Goal: Check status: Check status

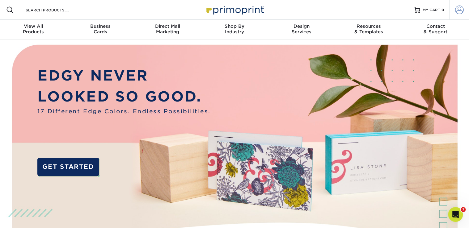
type input "[EMAIL_ADDRESS][DOMAIN_NAME]"
click at [455, 11] on span at bounding box center [459, 10] width 9 height 9
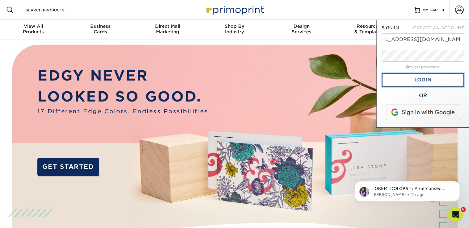
click at [425, 83] on link "Login" at bounding box center [423, 80] width 83 height 14
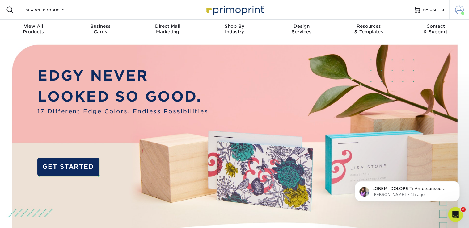
click at [457, 10] on span at bounding box center [459, 10] width 9 height 9
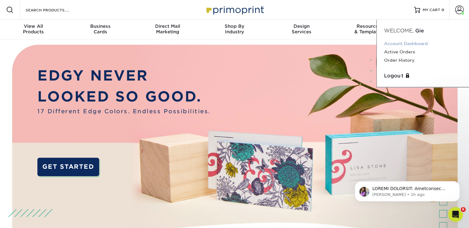
click at [404, 43] on link "Account Dashboard" at bounding box center [423, 44] width 78 height 8
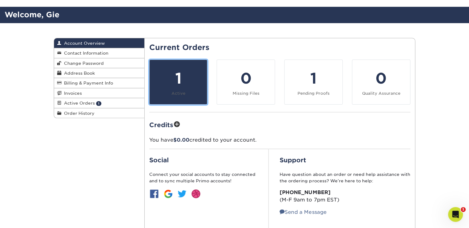
click at [166, 86] on div "1" at bounding box center [178, 78] width 50 height 22
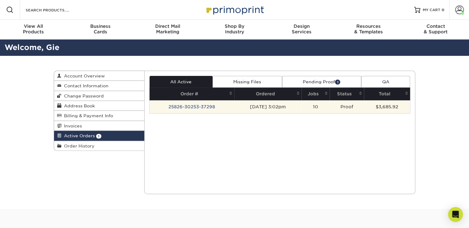
click at [208, 108] on td "25826-30253-37298" at bounding box center [192, 106] width 85 height 13
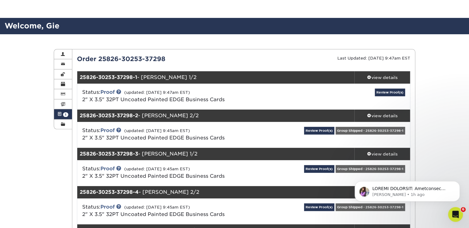
scroll to position [33, 0]
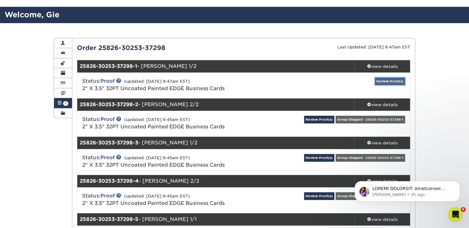
click at [387, 82] on link "Review Proof(s)" at bounding box center [390, 82] width 30 height 8
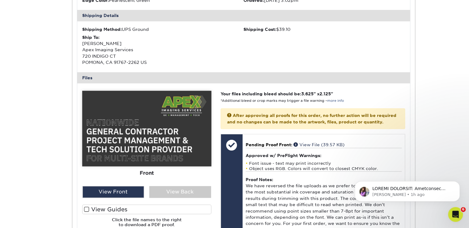
scroll to position [231, 0]
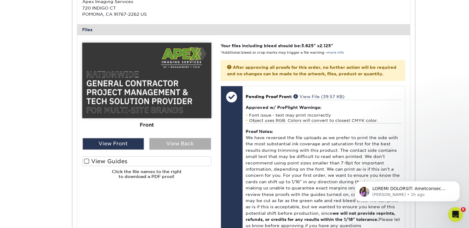
click at [179, 144] on div "View Back" at bounding box center [180, 144] width 62 height 12
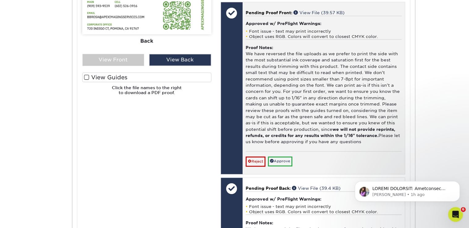
scroll to position [329, 0]
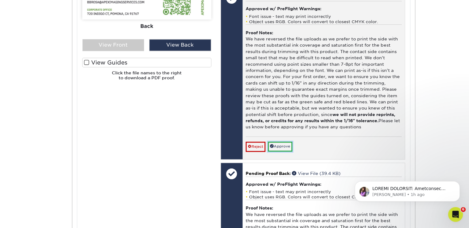
click at [281, 151] on link "Approve" at bounding box center [280, 147] width 24 height 10
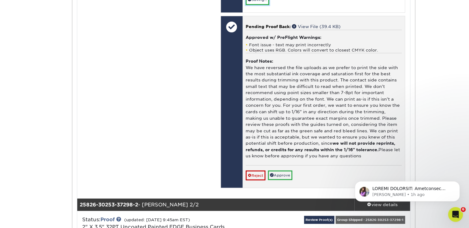
scroll to position [495, 0]
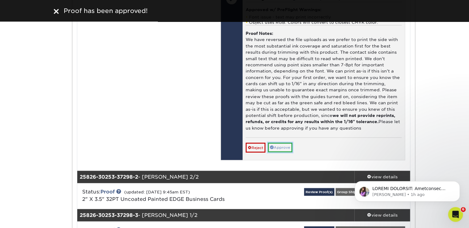
click at [284, 152] on link "Approve" at bounding box center [280, 148] width 24 height 10
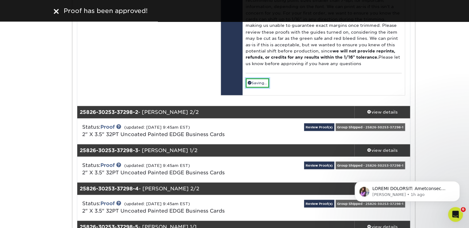
scroll to position [560, 0]
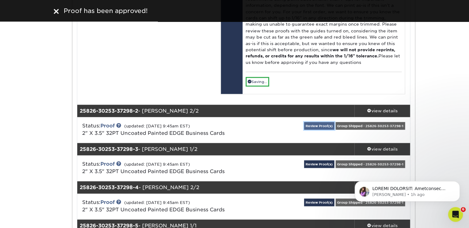
click at [312, 130] on link "Review Proof(s)" at bounding box center [319, 126] width 30 height 8
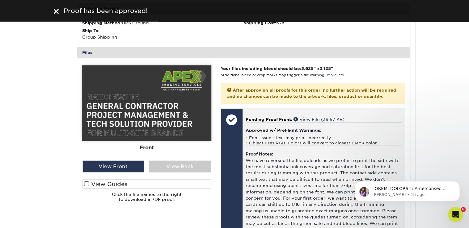
scroll to position [784, 0]
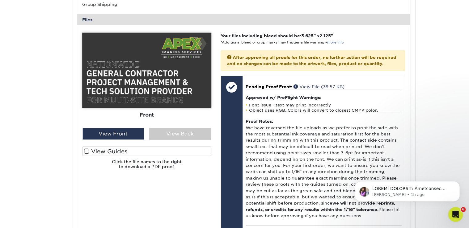
click at [85, 155] on span at bounding box center [86, 152] width 5 height 6
click at [0, 0] on input "View Guides" at bounding box center [0, 0] width 0 height 0
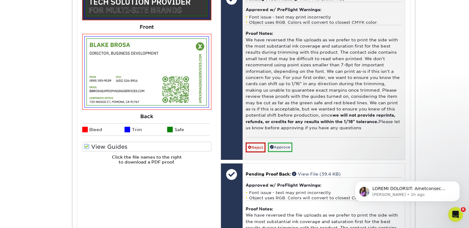
scroll to position [883, 0]
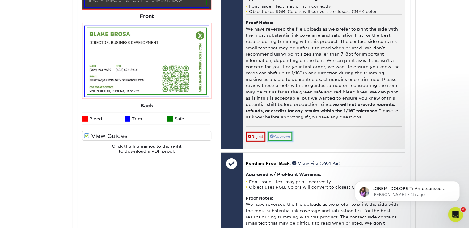
click at [291, 142] on link "Approve" at bounding box center [280, 137] width 24 height 10
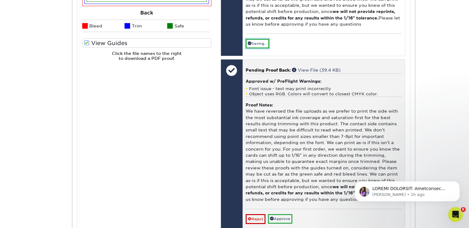
scroll to position [1015, 0]
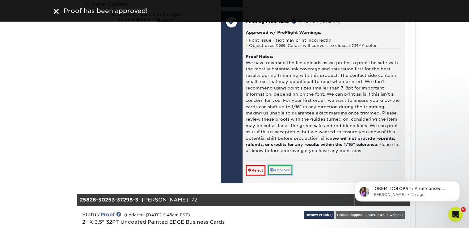
click at [284, 175] on link "Approve" at bounding box center [280, 171] width 24 height 10
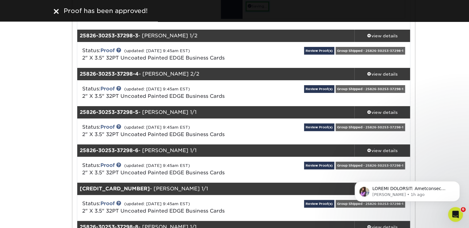
scroll to position [1180, 0]
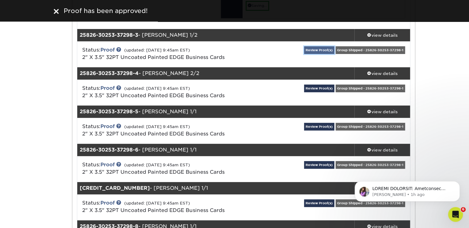
click at [319, 54] on link "Review Proof(s)" at bounding box center [319, 50] width 30 height 8
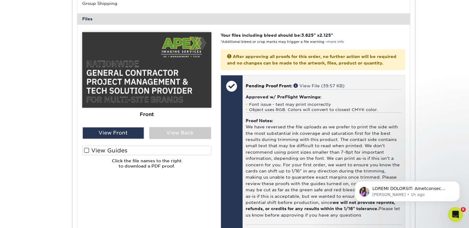
scroll to position [1336, 0]
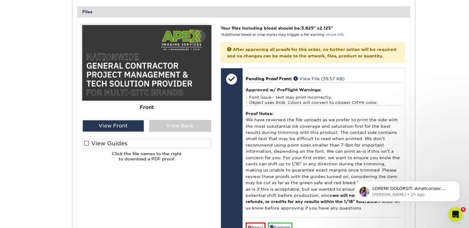
click at [111, 148] on label "View Guides" at bounding box center [146, 144] width 129 height 10
click at [0, 0] on input "View Guides" at bounding box center [0, 0] width 0 height 0
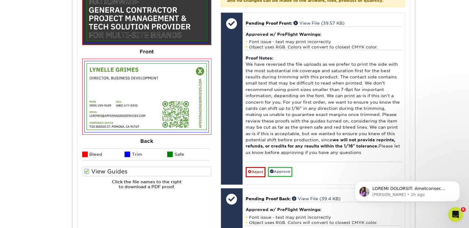
scroll to position [1401, 0]
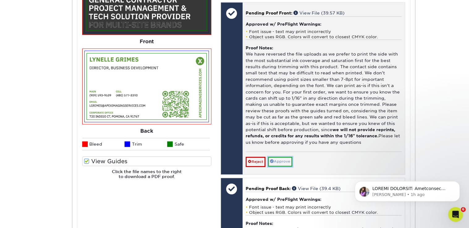
click at [286, 167] on link "Approve" at bounding box center [280, 162] width 24 height 10
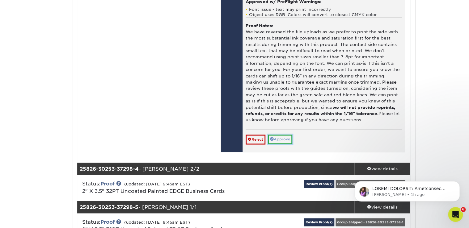
click at [289, 144] on link "Approve" at bounding box center [280, 140] width 24 height 10
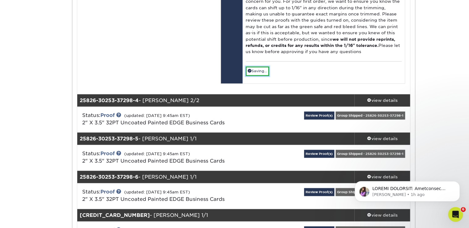
scroll to position [1698, 0]
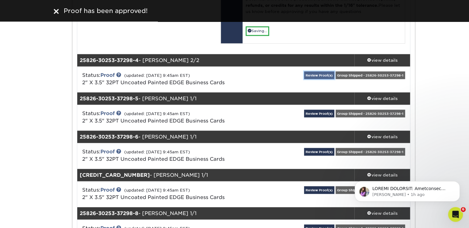
click at [320, 79] on link "Review Proof(s)" at bounding box center [319, 75] width 30 height 8
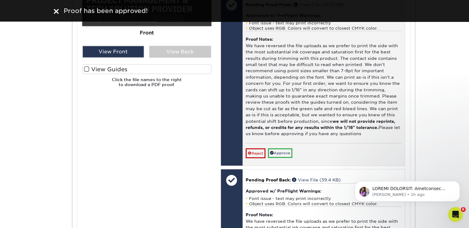
scroll to position [1953, 0]
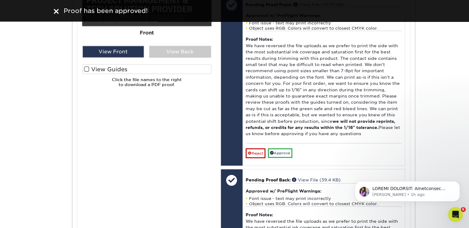
click at [84, 72] on span at bounding box center [86, 69] width 5 height 6
click at [0, 0] on input "View Guides" at bounding box center [0, 0] width 0 height 0
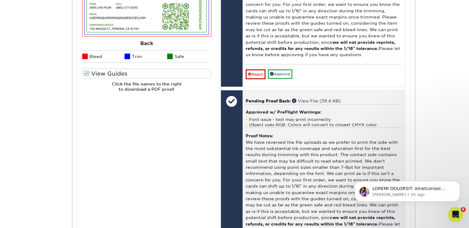
scroll to position [2037, 0]
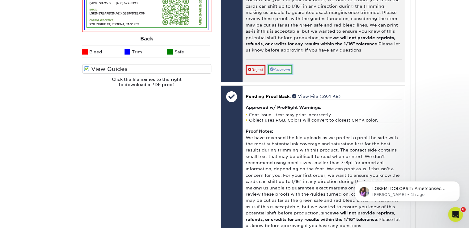
click at [292, 74] on link "Approve" at bounding box center [280, 70] width 24 height 10
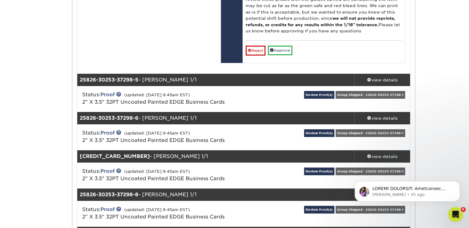
scroll to position [2235, 0]
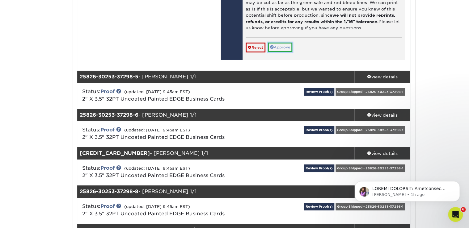
click at [276, 52] on link "Approve" at bounding box center [280, 48] width 24 height 10
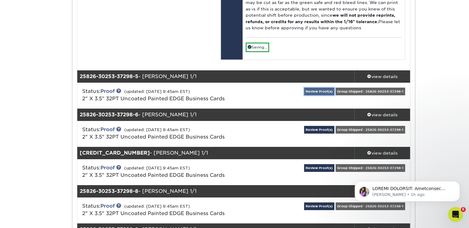
click at [318, 96] on link "Review Proof(s)" at bounding box center [319, 92] width 30 height 8
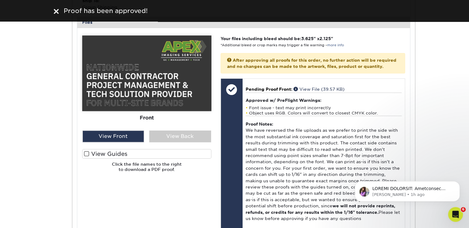
scroll to position [2423, 0]
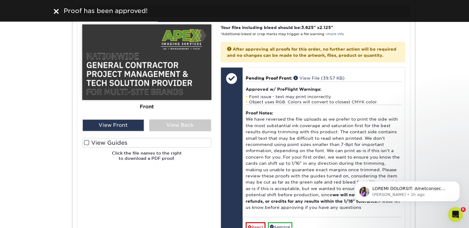
click at [84, 146] on span at bounding box center [86, 143] width 5 height 6
click at [0, 0] on input "View Guides" at bounding box center [0, 0] width 0 height 0
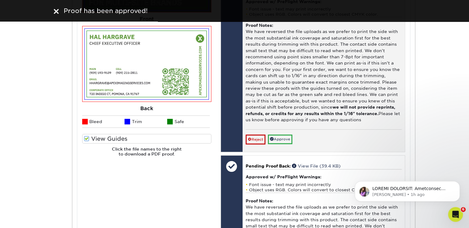
scroll to position [2522, 0]
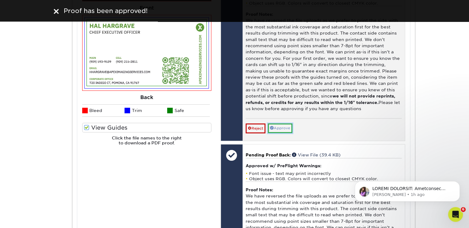
click at [287, 133] on link "Approve" at bounding box center [280, 129] width 24 height 10
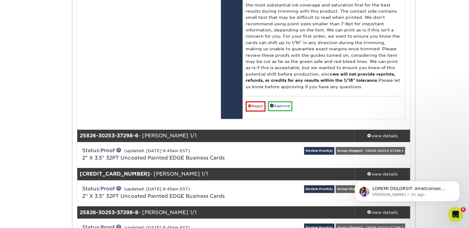
scroll to position [2720, 0]
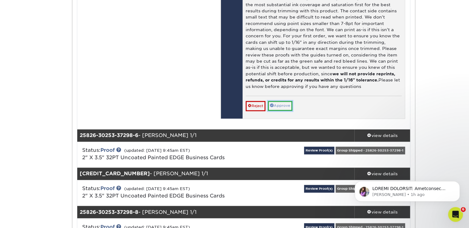
click at [283, 111] on link "Approve" at bounding box center [280, 106] width 24 height 10
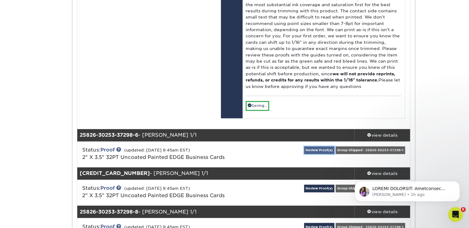
click at [319, 154] on link "Review Proof(s)" at bounding box center [319, 151] width 30 height 8
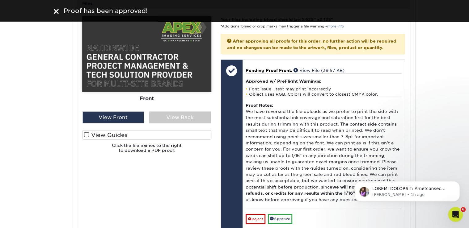
click at [120, 140] on label "View Guides" at bounding box center [146, 135] width 129 height 10
click at [0, 0] on input "View Guides" at bounding box center [0, 0] width 0 height 0
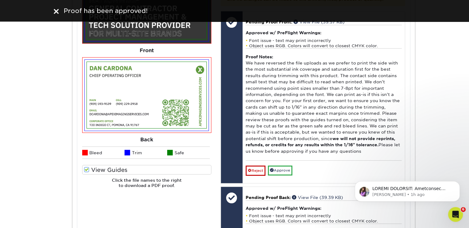
scroll to position [3040, 0]
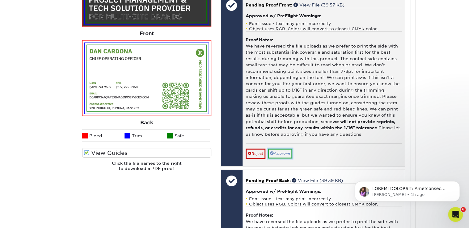
click at [282, 159] on link "Approve" at bounding box center [280, 154] width 24 height 10
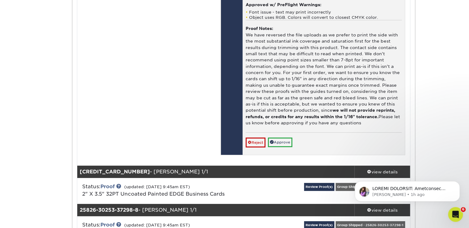
scroll to position [3238, 0]
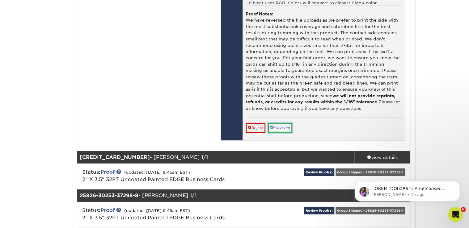
click at [279, 141] on div "Pending Proof Back: View File (39.39 KB) Approved w/ PreFlight Warnings: Font i…" at bounding box center [324, 54] width 162 height 172
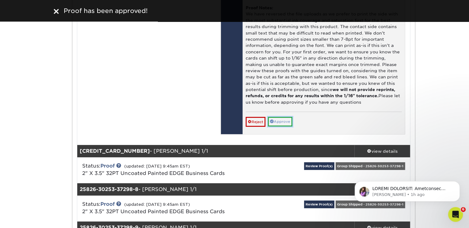
click at [283, 127] on link "Approve" at bounding box center [280, 122] width 24 height 10
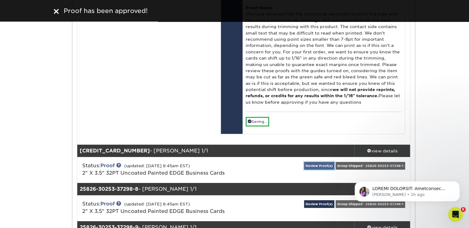
click at [324, 170] on link "Review Proof(s)" at bounding box center [319, 166] width 30 height 8
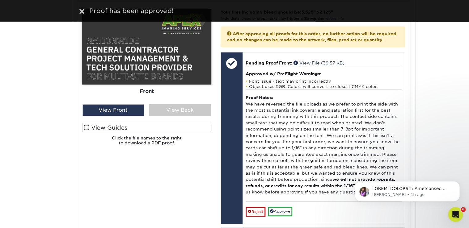
click at [94, 133] on label "View Guides" at bounding box center [146, 128] width 129 height 10
click at [0, 0] on input "View Guides" at bounding box center [0, 0] width 0 height 0
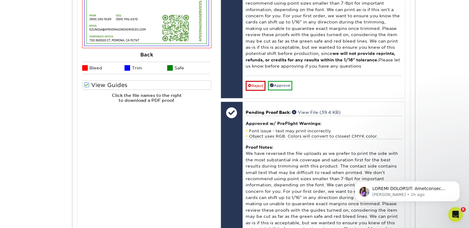
scroll to position [3658, 0]
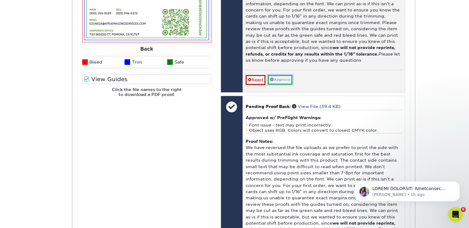
click at [280, 85] on link "Approve" at bounding box center [280, 80] width 24 height 10
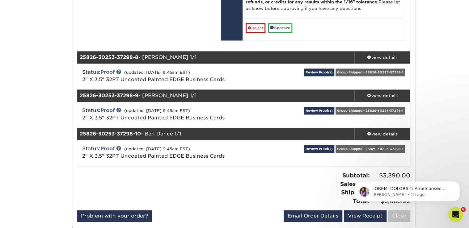
scroll to position [3888, 0]
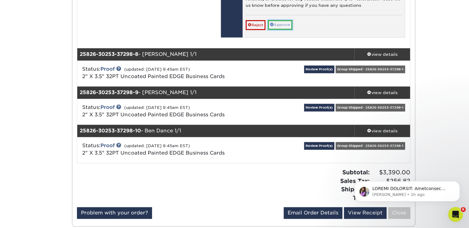
click at [280, 30] on link "Approve" at bounding box center [280, 25] width 24 height 10
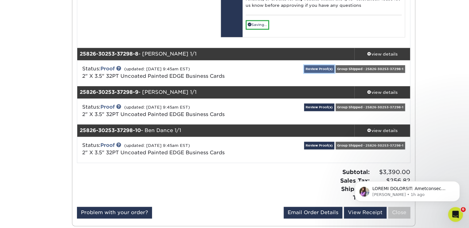
click at [316, 73] on link "Review Proof(s)" at bounding box center [319, 69] width 30 height 8
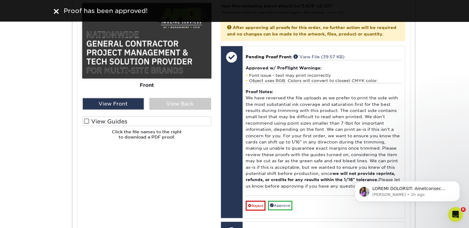
click at [104, 126] on label "View Guides" at bounding box center [146, 122] width 129 height 10
click at [0, 0] on input "View Guides" at bounding box center [0, 0] width 0 height 0
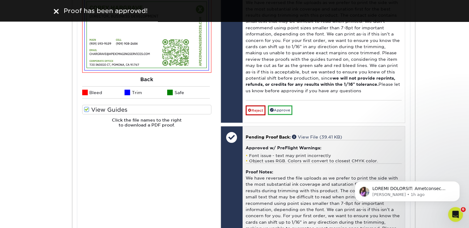
scroll to position [4174, 0]
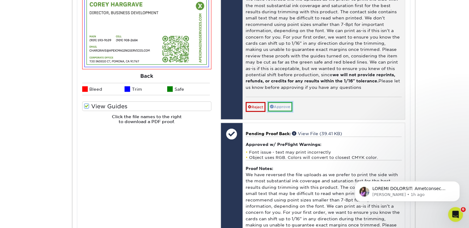
click at [283, 112] on link "Approve" at bounding box center [280, 107] width 24 height 10
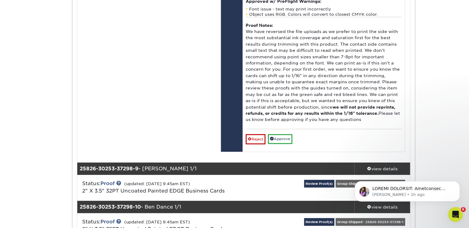
scroll to position [4339, 0]
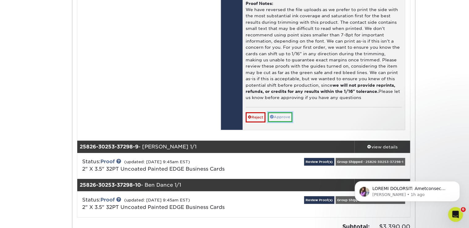
click at [284, 122] on link "Approve" at bounding box center [280, 118] width 24 height 10
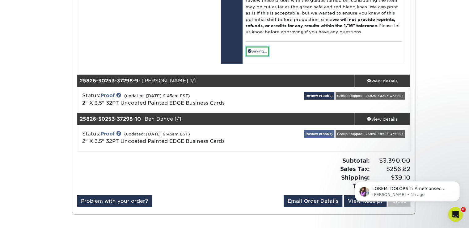
scroll to position [4438, 0]
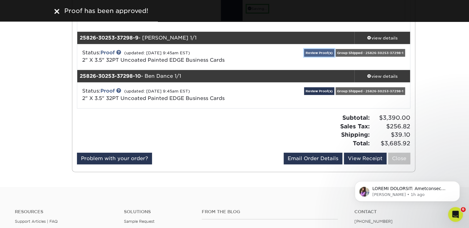
click at [317, 57] on link "Review Proof(s)" at bounding box center [319, 53] width 30 height 8
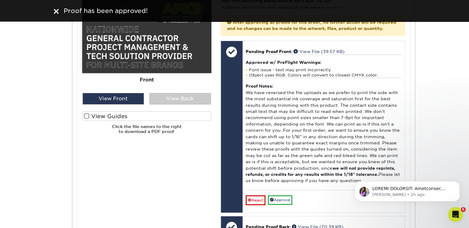
scroll to position [4627, 0]
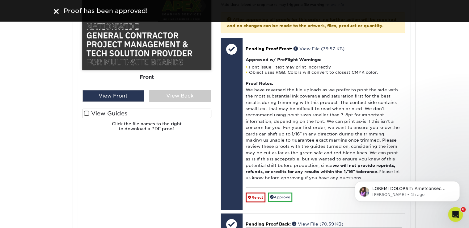
click at [100, 118] on label "View Guides" at bounding box center [146, 114] width 129 height 10
click at [0, 0] on input "View Guides" at bounding box center [0, 0] width 0 height 0
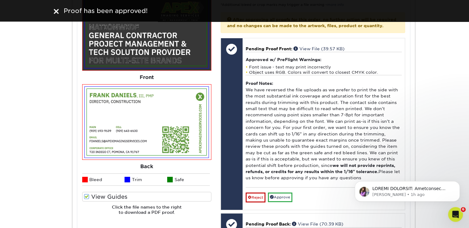
scroll to position [4693, 0]
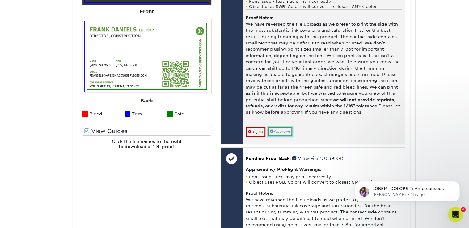
click at [281, 137] on link "Approve" at bounding box center [280, 132] width 24 height 10
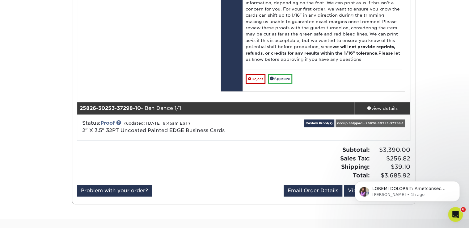
scroll to position [4924, 0]
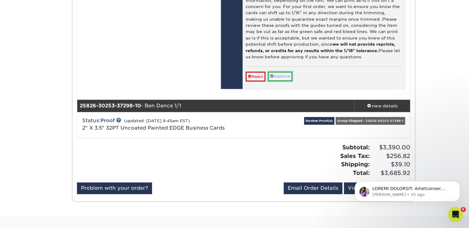
click at [280, 81] on link "Approve" at bounding box center [280, 77] width 24 height 10
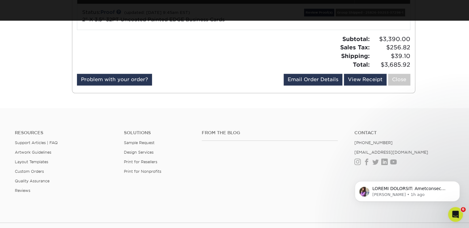
scroll to position [5023, 0]
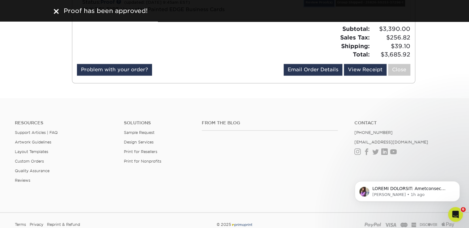
click at [320, 6] on link "Review Proof(s)" at bounding box center [319, 2] width 30 height 8
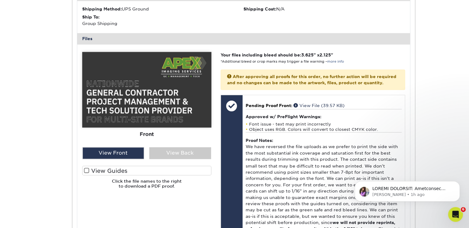
scroll to position [5187, 0]
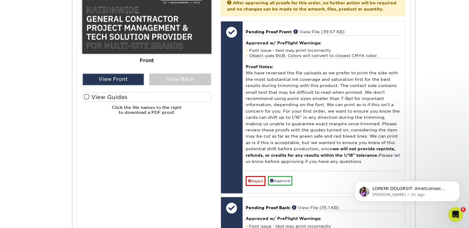
click at [100, 102] on label "View Guides" at bounding box center [146, 97] width 129 height 10
click at [0, 0] on input "View Guides" at bounding box center [0, 0] width 0 height 0
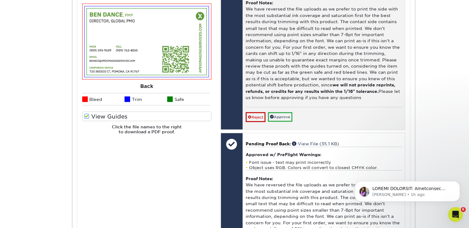
scroll to position [5253, 0]
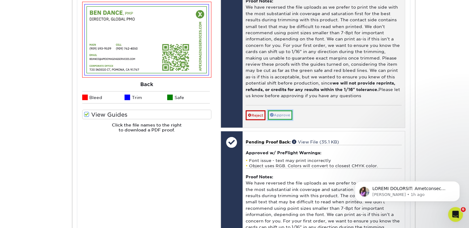
click at [290, 120] on link "Approve" at bounding box center [280, 115] width 24 height 10
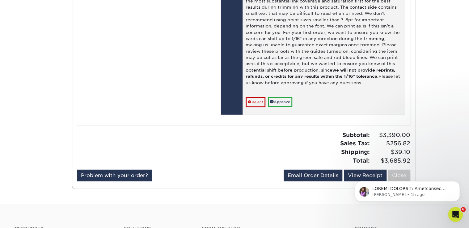
scroll to position [5451, 0]
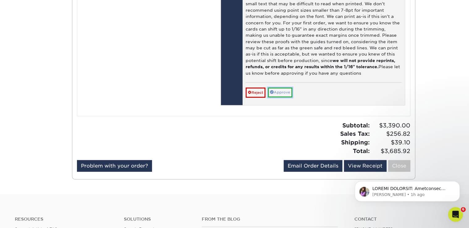
click at [288, 97] on link "Approve" at bounding box center [280, 93] width 24 height 10
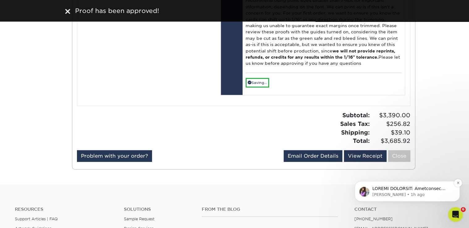
click at [416, 194] on p "Erica • 1h ago" at bounding box center [412, 195] width 80 height 6
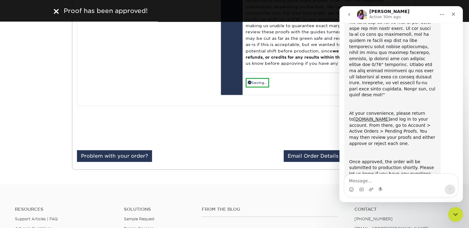
scroll to position [188, 0]
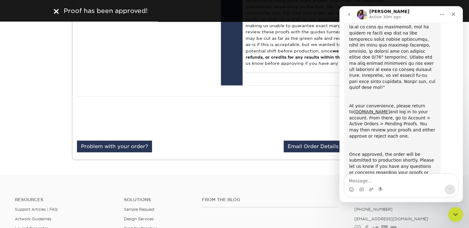
click at [366, 179] on textarea "Message…" at bounding box center [401, 179] width 113 height 11
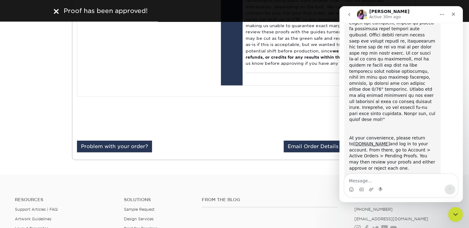
scroll to position [122, 0]
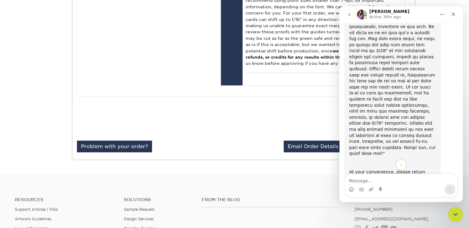
click at [371, 179] on textarea "Message…" at bounding box center [401, 179] width 113 height 11
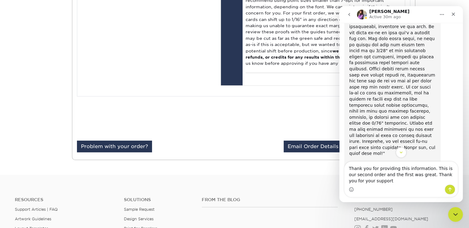
type textarea "Thank you for providing this information. This is our second order and the firs…"
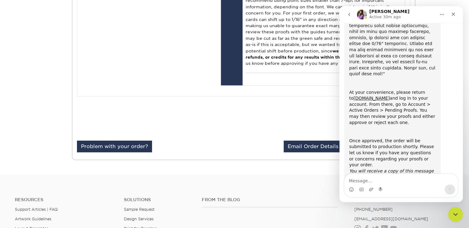
scroll to position [219, 0]
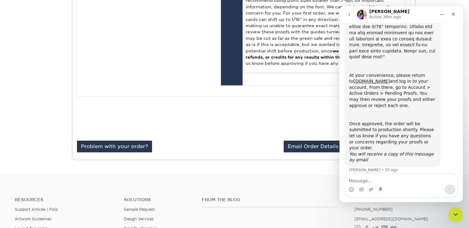
click at [270, 136] on div "Subtotal: $3,390.00 Sales Tax: $256.82 Shipping: $39.10 Total: $3,685.92" at bounding box center [330, 119] width 172 height 34
click at [454, 17] on div "Close" at bounding box center [453, 14] width 11 height 11
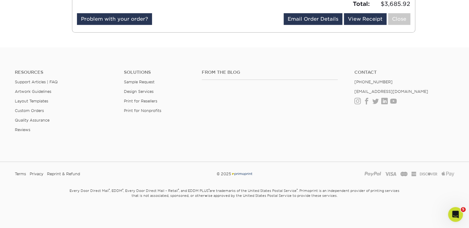
scroll to position [5635, 0]
click at [368, 20] on link "View Receipt" at bounding box center [365, 19] width 43 height 12
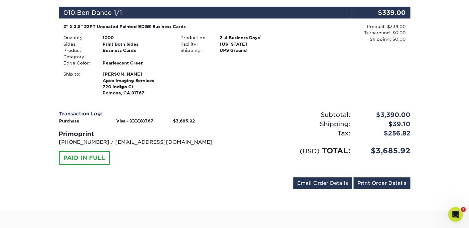
scroll to position [989, 0]
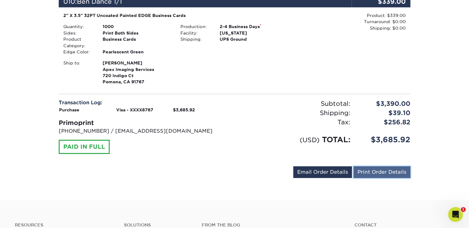
click at [391, 173] on link "Print Order Details" at bounding box center [382, 173] width 57 height 12
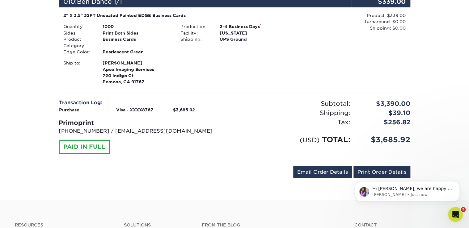
scroll to position [0, 0]
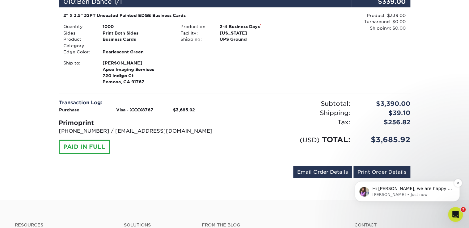
click at [427, 193] on p "[PERSON_NAME] • Just now" at bounding box center [412, 195] width 80 height 6
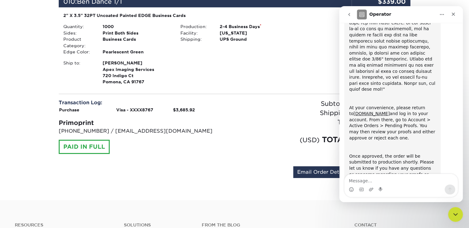
scroll to position [273, 0]
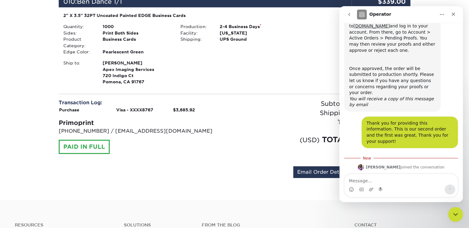
click at [383, 181] on textarea "Message…" at bounding box center [401, 179] width 113 height 11
type textarea "you too thanks!"
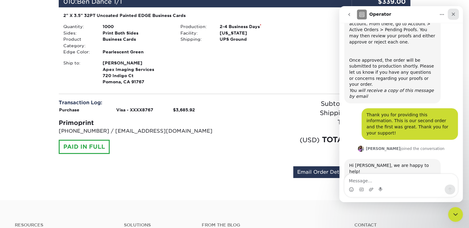
click at [453, 15] on icon "Close" at bounding box center [453, 14] width 3 height 3
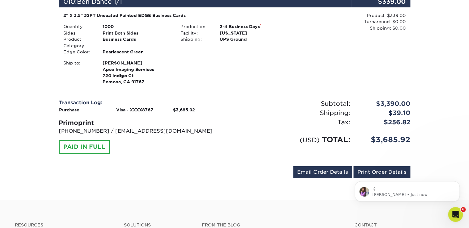
scroll to position [300, 0]
